Goal: Check status: Check status

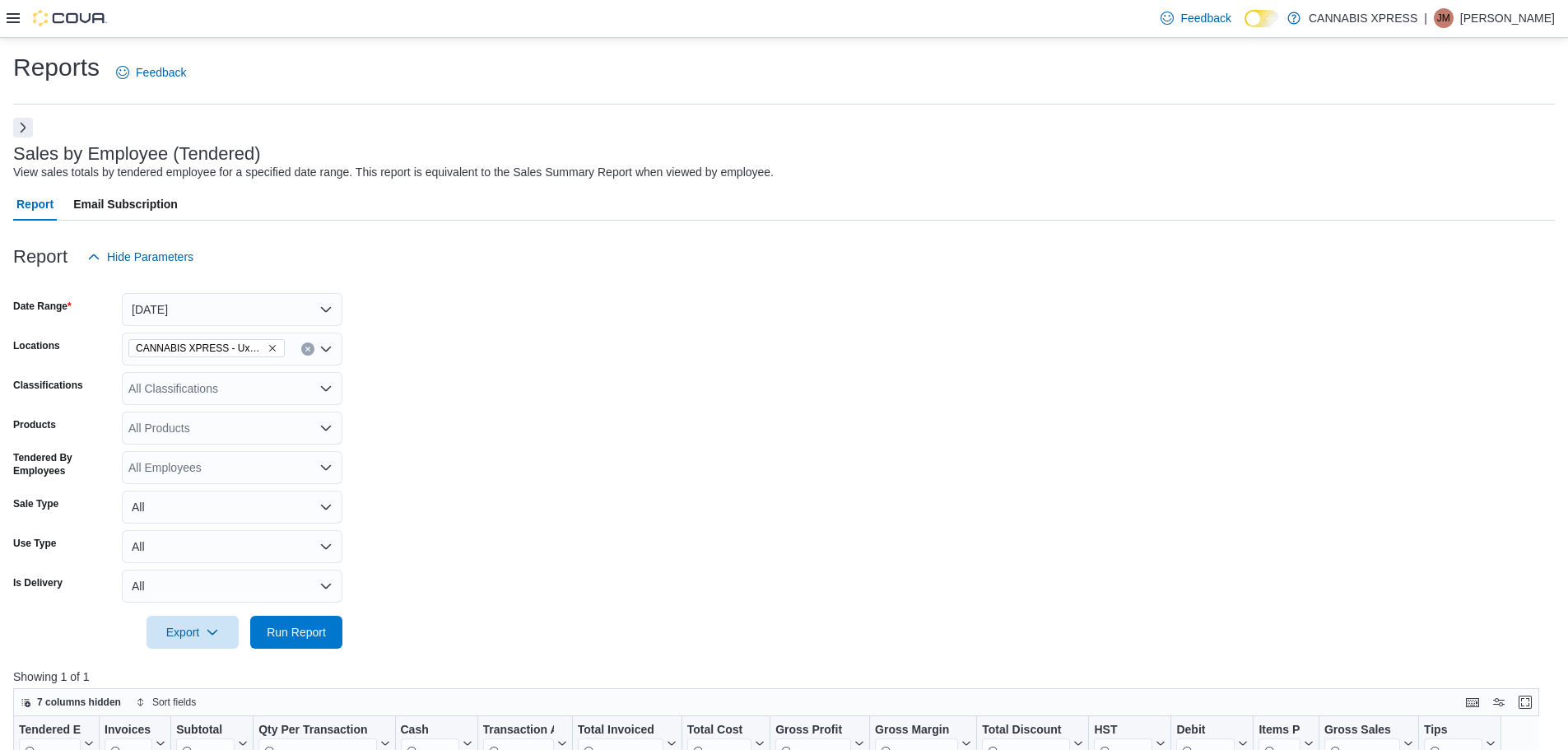
scroll to position [551, 0]
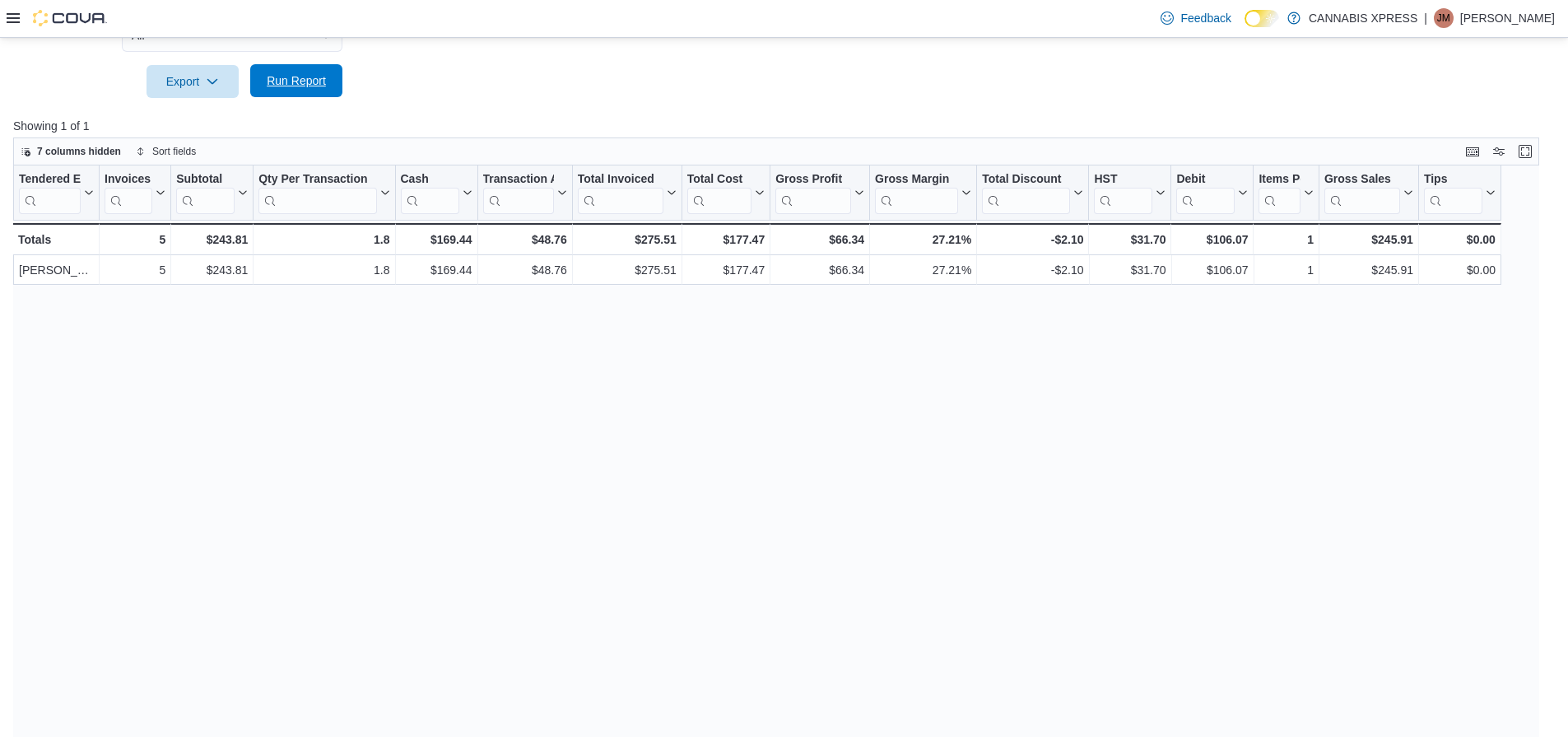
click at [290, 83] on span "Run Report" at bounding box center [296, 80] width 59 height 17
click at [294, 82] on span "Run Report" at bounding box center [296, 80] width 59 height 17
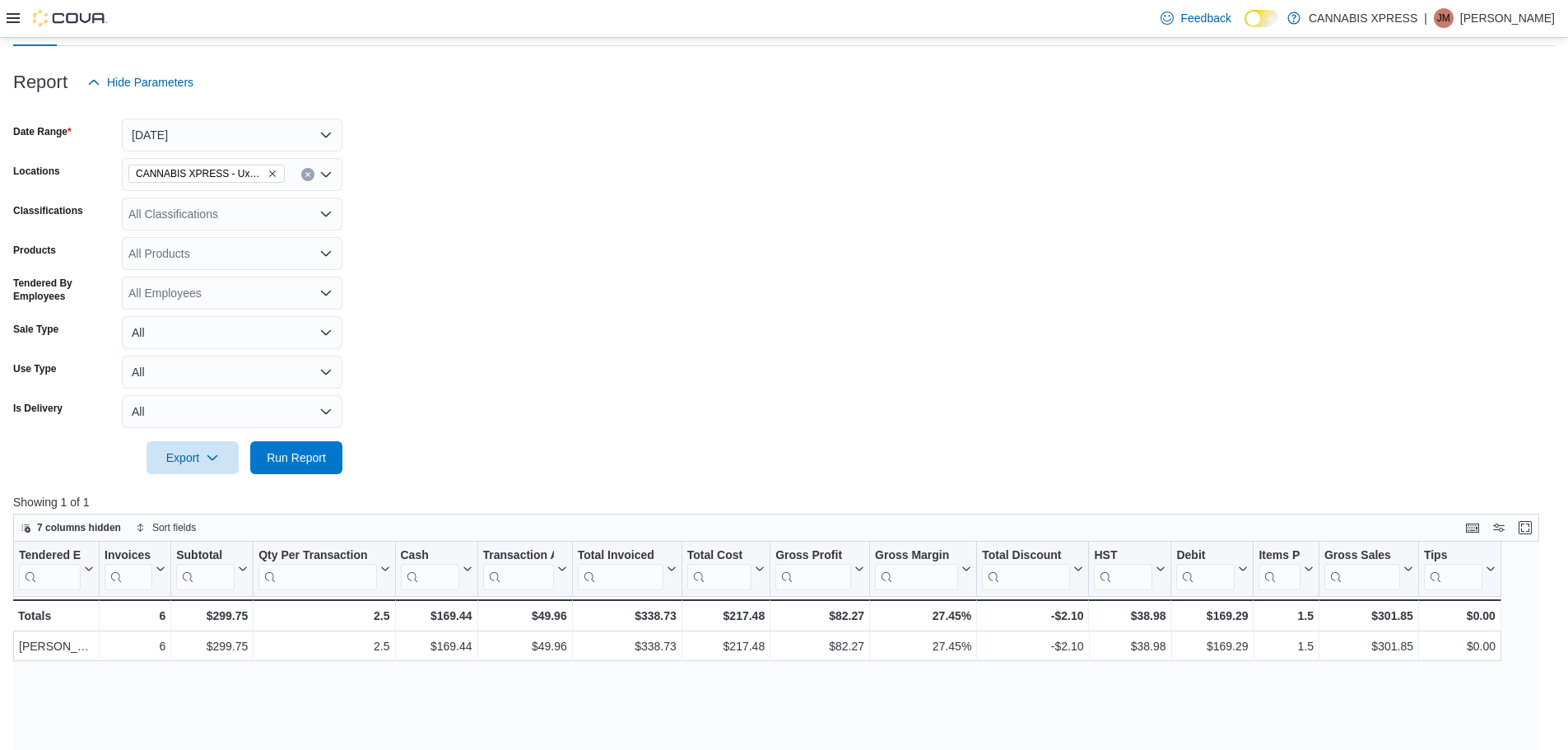
scroll to position [139, 0]
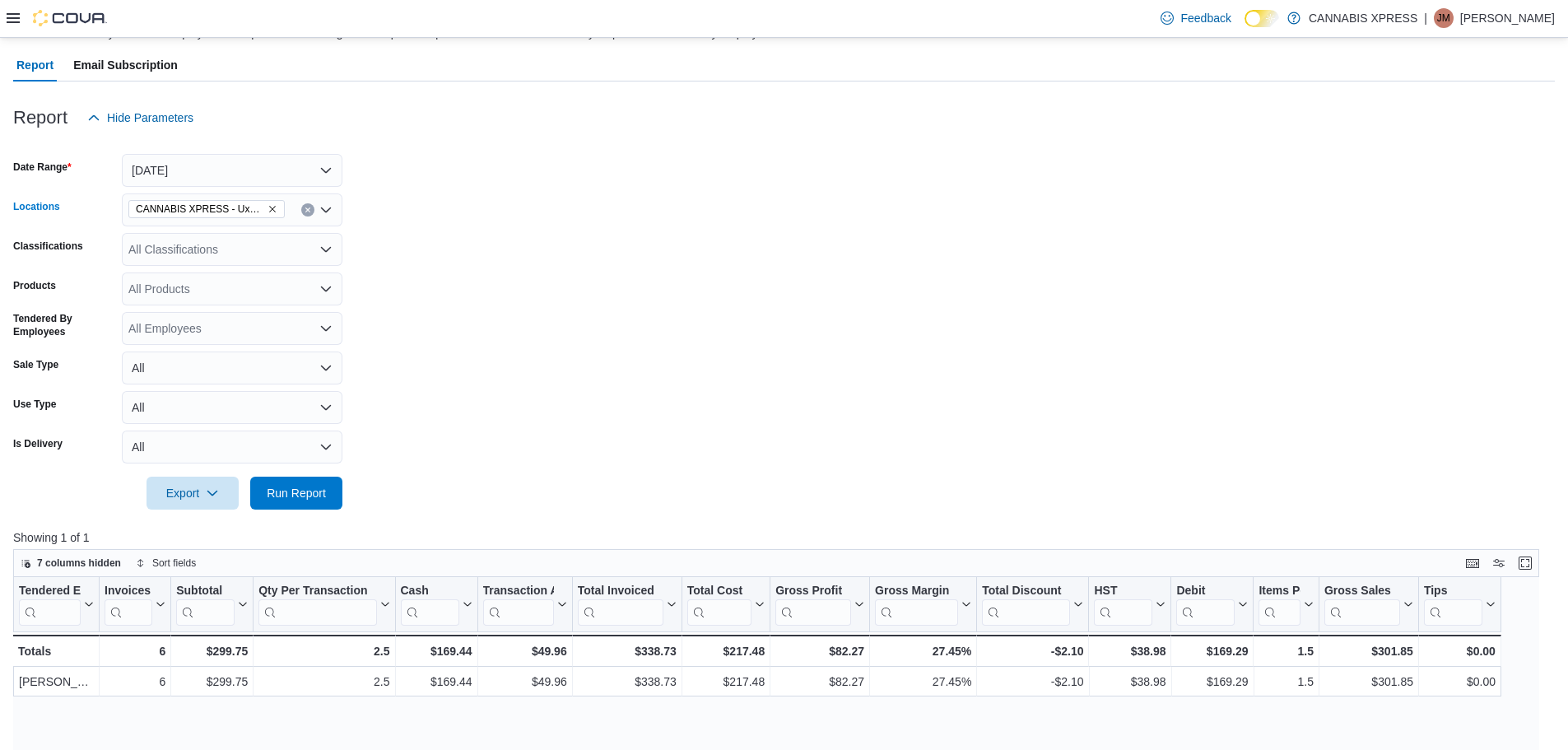
click at [271, 211] on icon "Remove CANNABIS XPRESS - Uxbridge (Reach Street) from selection in this group" at bounding box center [272, 209] width 7 height 7
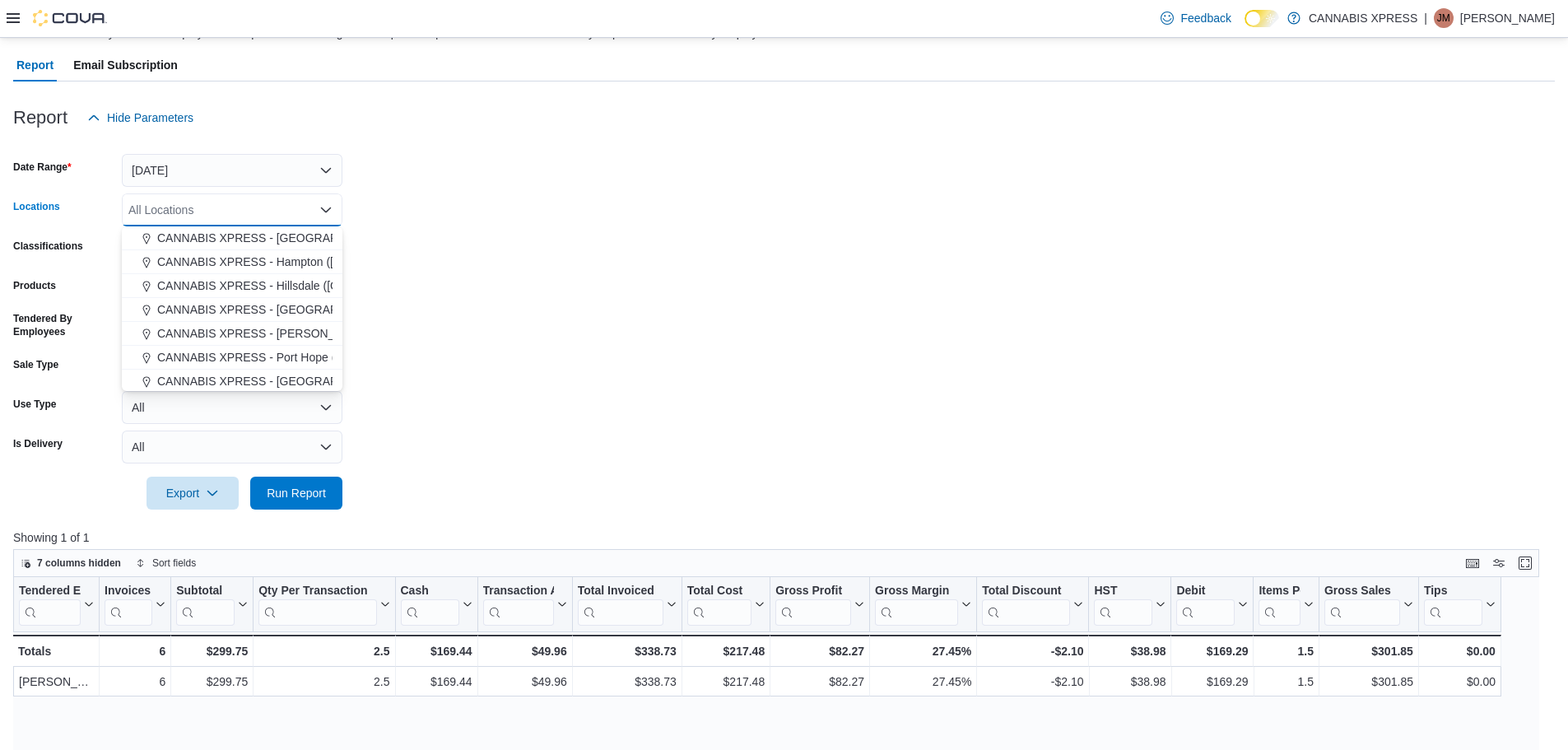
scroll to position [165, 0]
click at [300, 270] on span "CANNABIS XPRESS - [PERSON_NAME] ([GEOGRAPHIC_DATA])" at bounding box center [330, 264] width 345 height 17
click at [268, 490] on span "Run Report" at bounding box center [296, 492] width 59 height 17
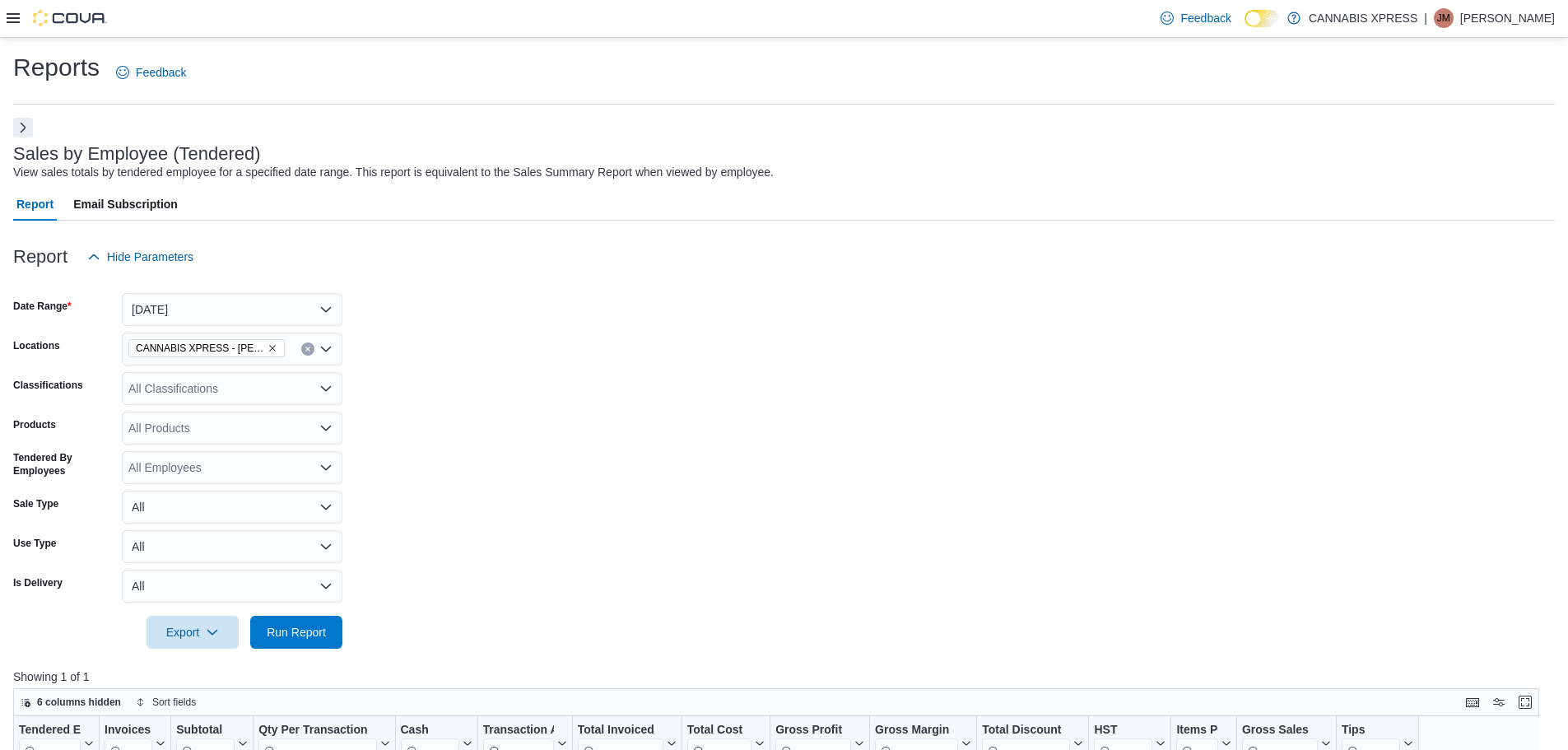
click at [274, 346] on icon "Remove CANNABIS XPRESS - Pickering (Central Street) from selection in this group" at bounding box center [272, 348] width 10 height 10
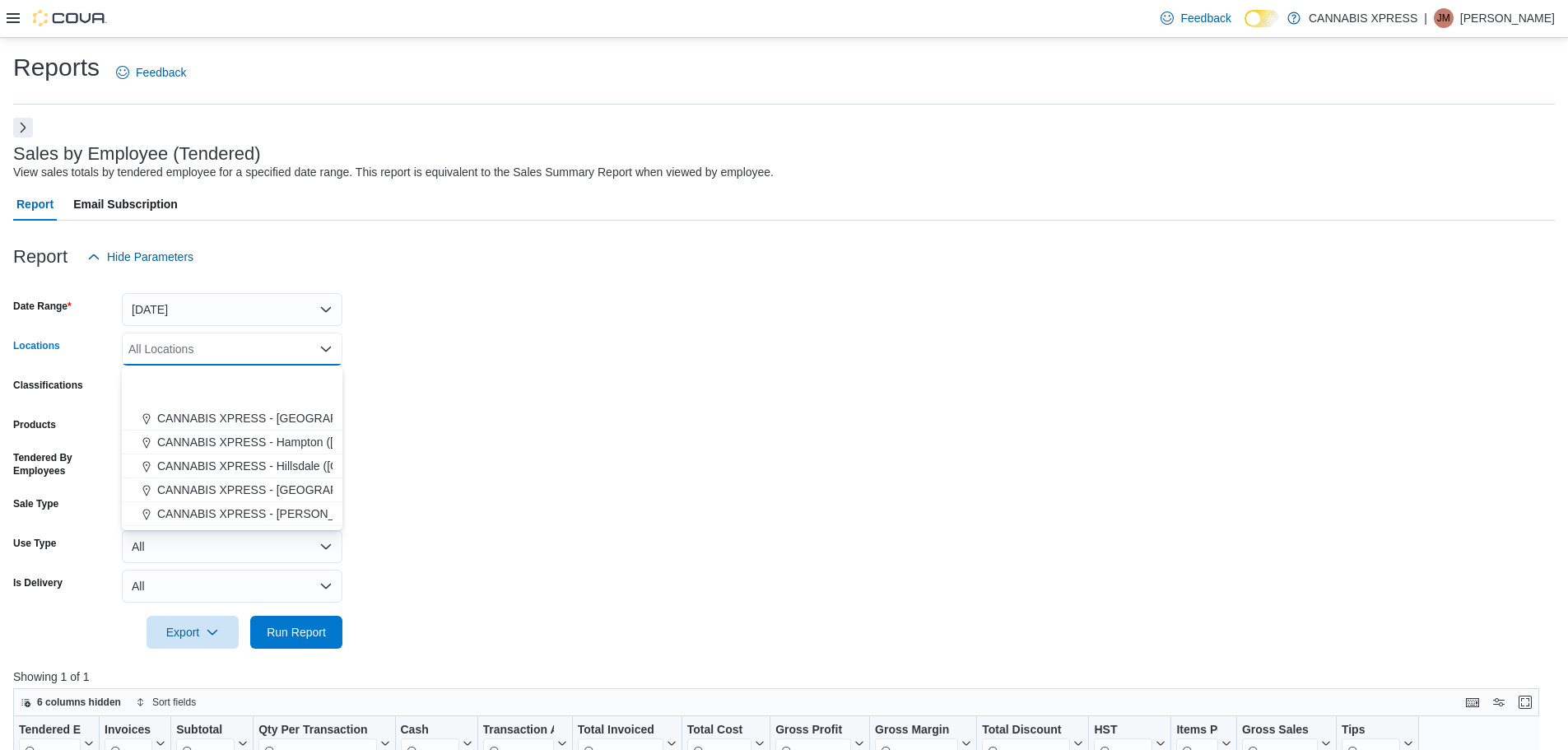
scroll to position [165, 0]
click at [288, 487] on button "CANNABIS XPRESS - Scarborough ([GEOGRAPHIC_DATA])" at bounding box center [232, 475] width 220 height 23
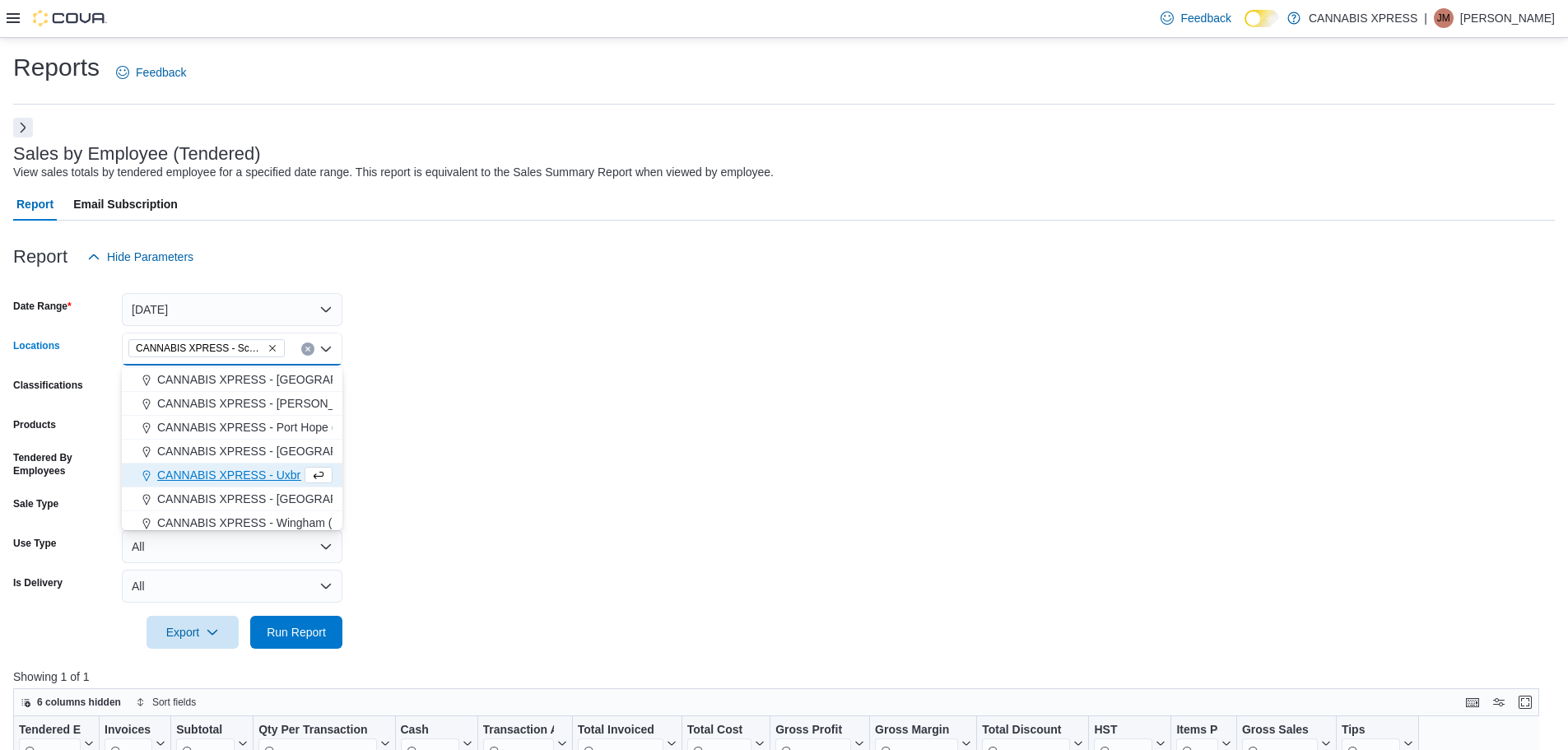
click at [279, 651] on div at bounding box center [784, 658] width 1542 height 20
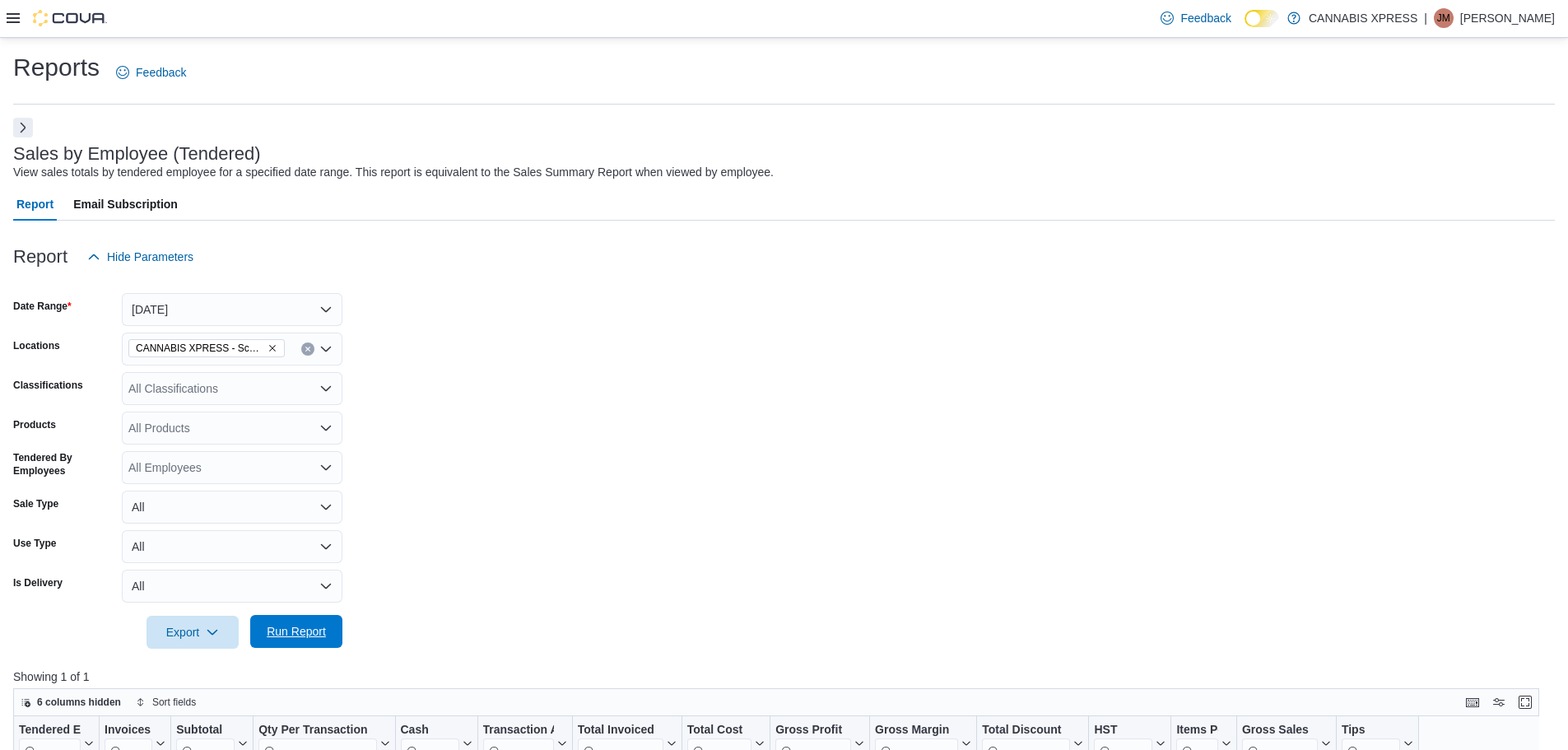
click at [283, 636] on span "Run Report" at bounding box center [296, 631] width 59 height 17
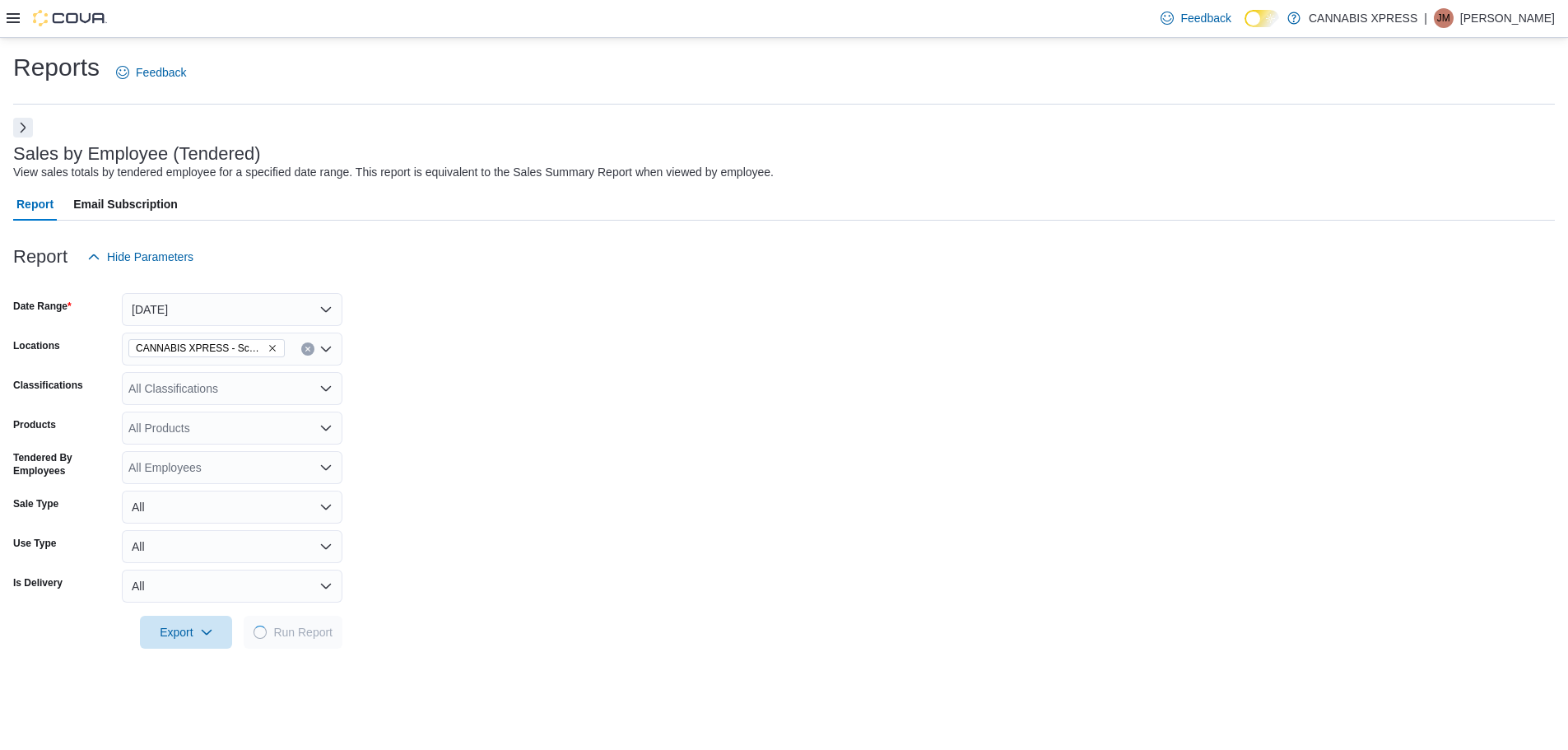
click at [270, 348] on icon "Remove CANNABIS XPRESS - Scarborough (Steeles Avenue) from selection in this gr…" at bounding box center [272, 348] width 10 height 10
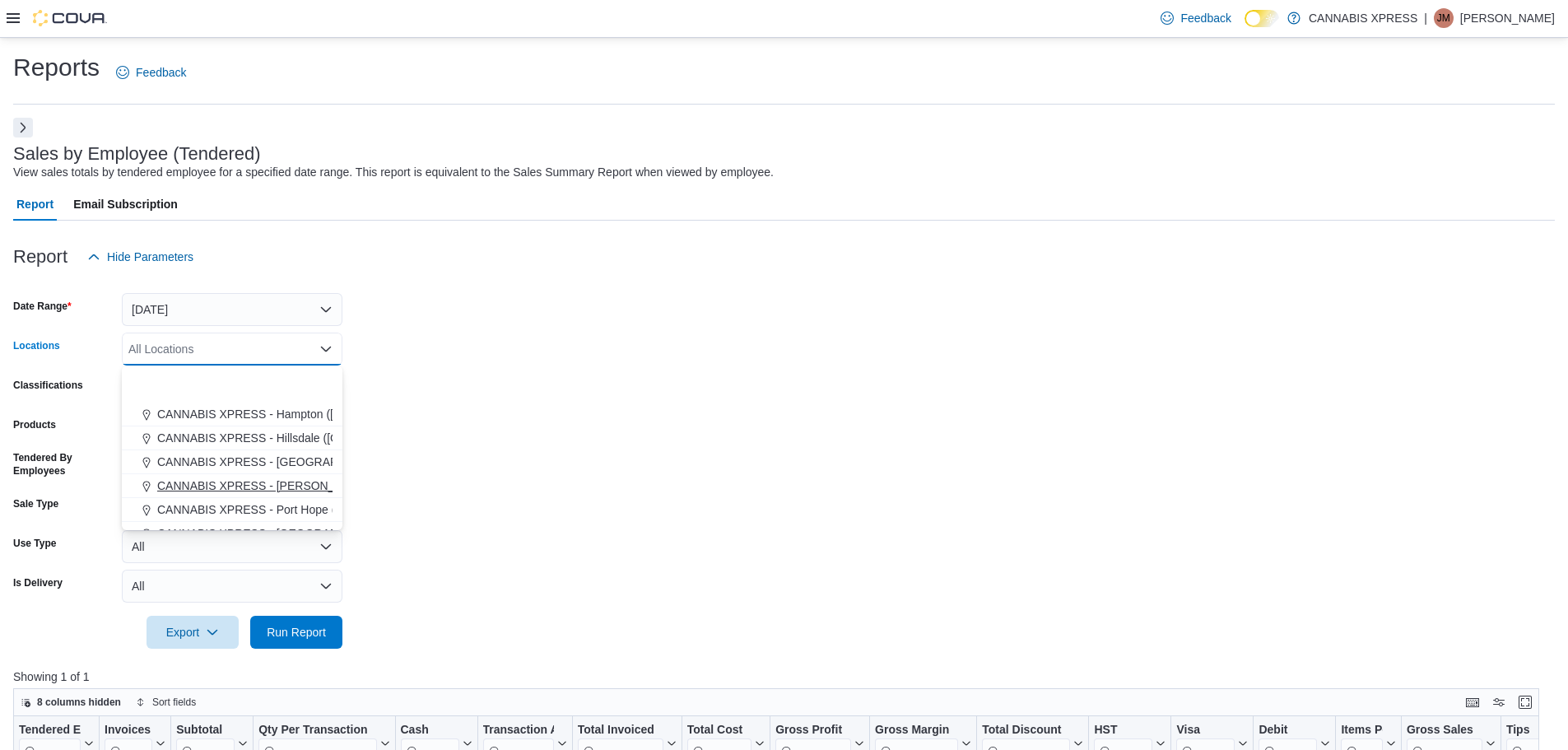
scroll to position [165, 0]
click at [293, 504] on span "CANNABIS XPRESS - Uxbridge ([GEOGRAPHIC_DATA])" at bounding box center [305, 498] width 296 height 17
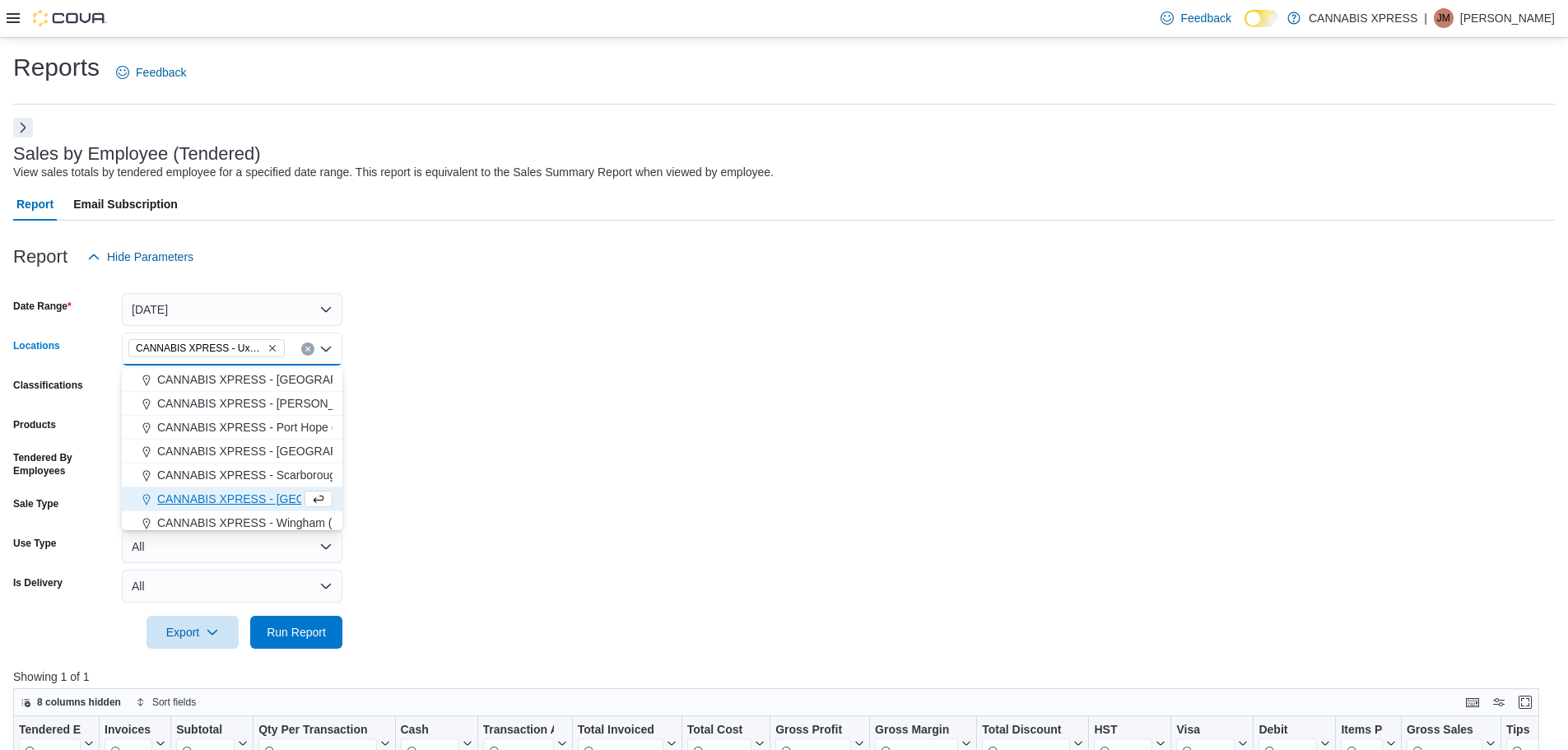
click at [452, 420] on form "Date Range [DATE] Locations CANNABIS XPRESS - [GEOGRAPHIC_DATA] ([GEOGRAPHIC_DA…" at bounding box center [784, 460] width 1542 height 375
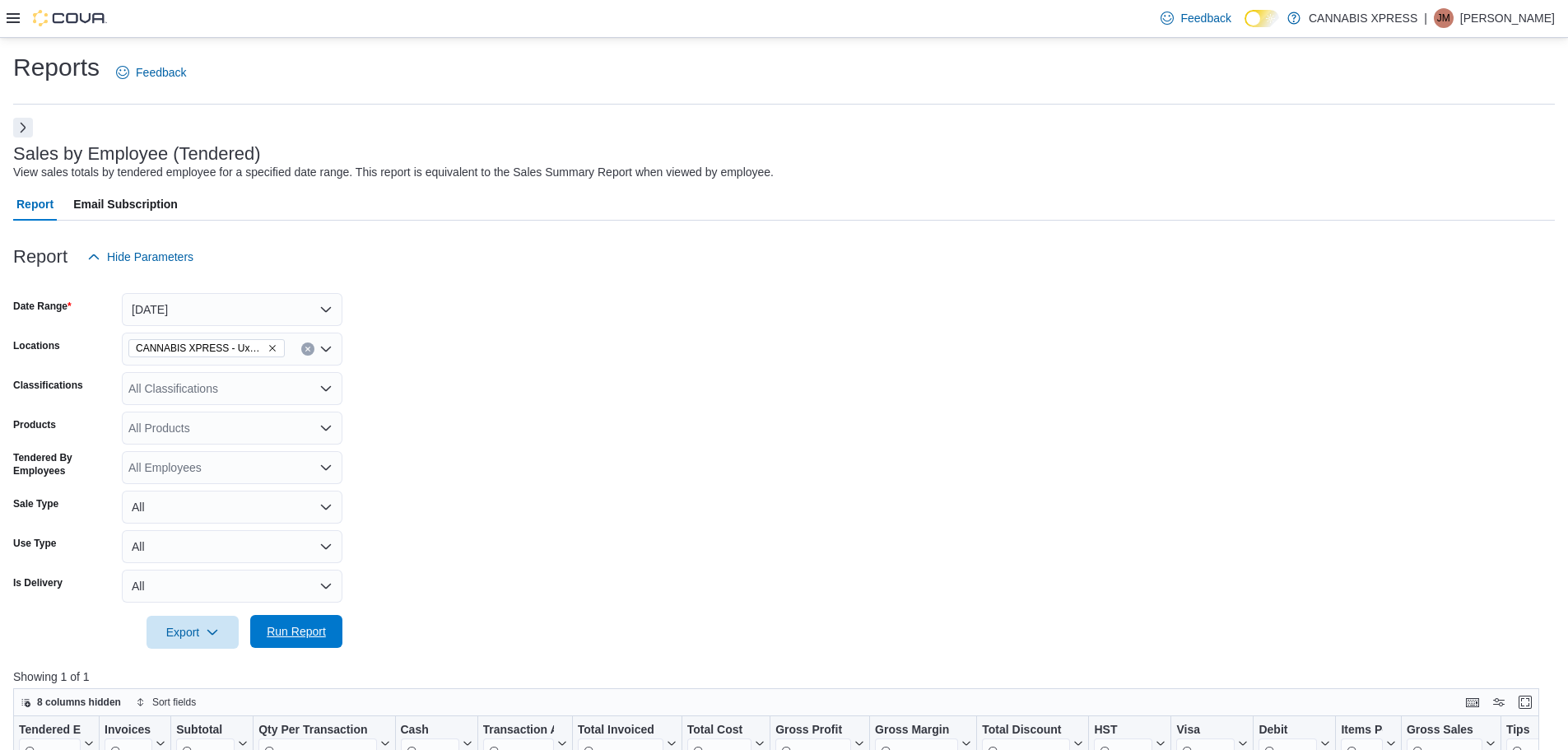
click at [307, 627] on span "Run Report" at bounding box center [296, 631] width 59 height 17
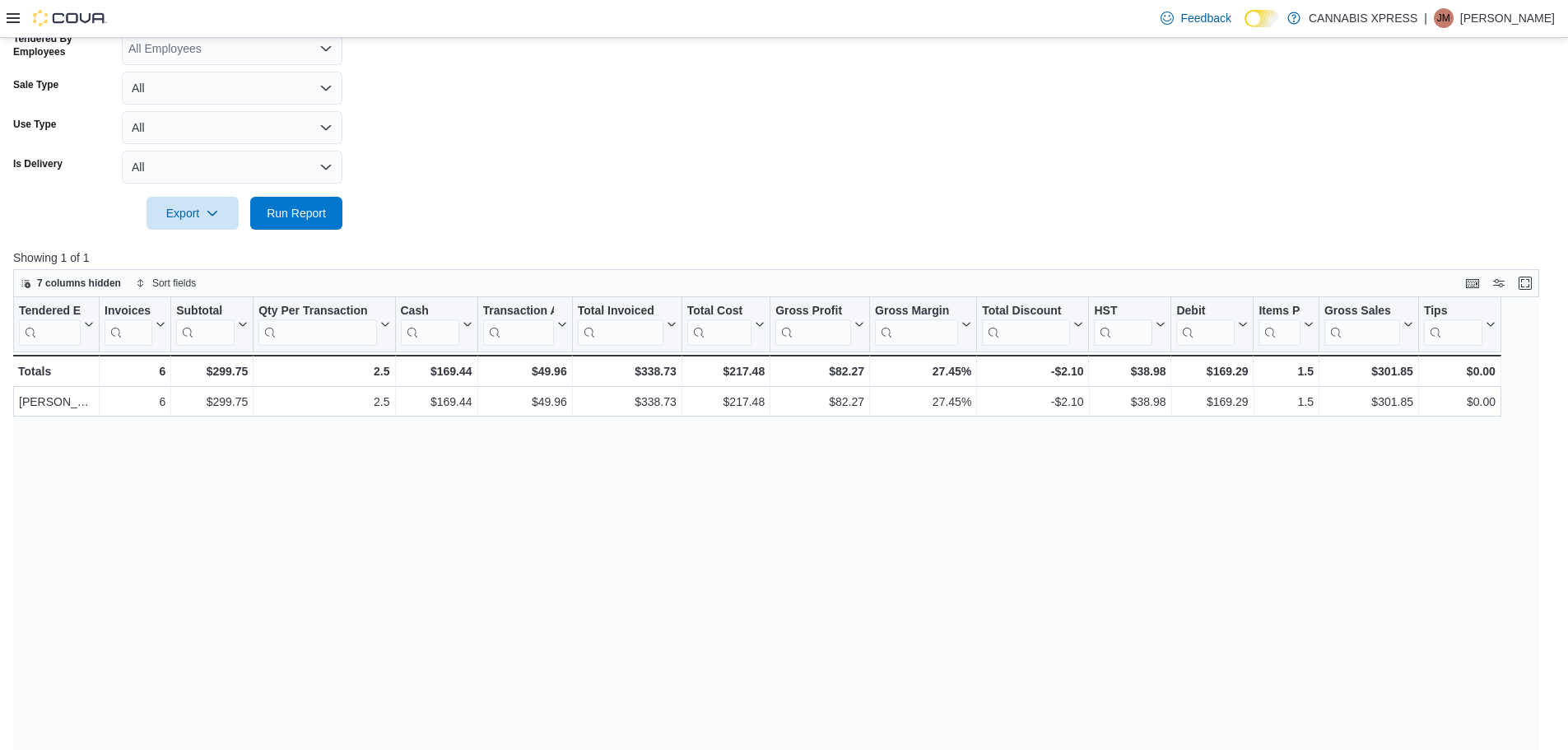
scroll to position [551, 0]
